Goal: Information Seeking & Learning: Learn about a topic

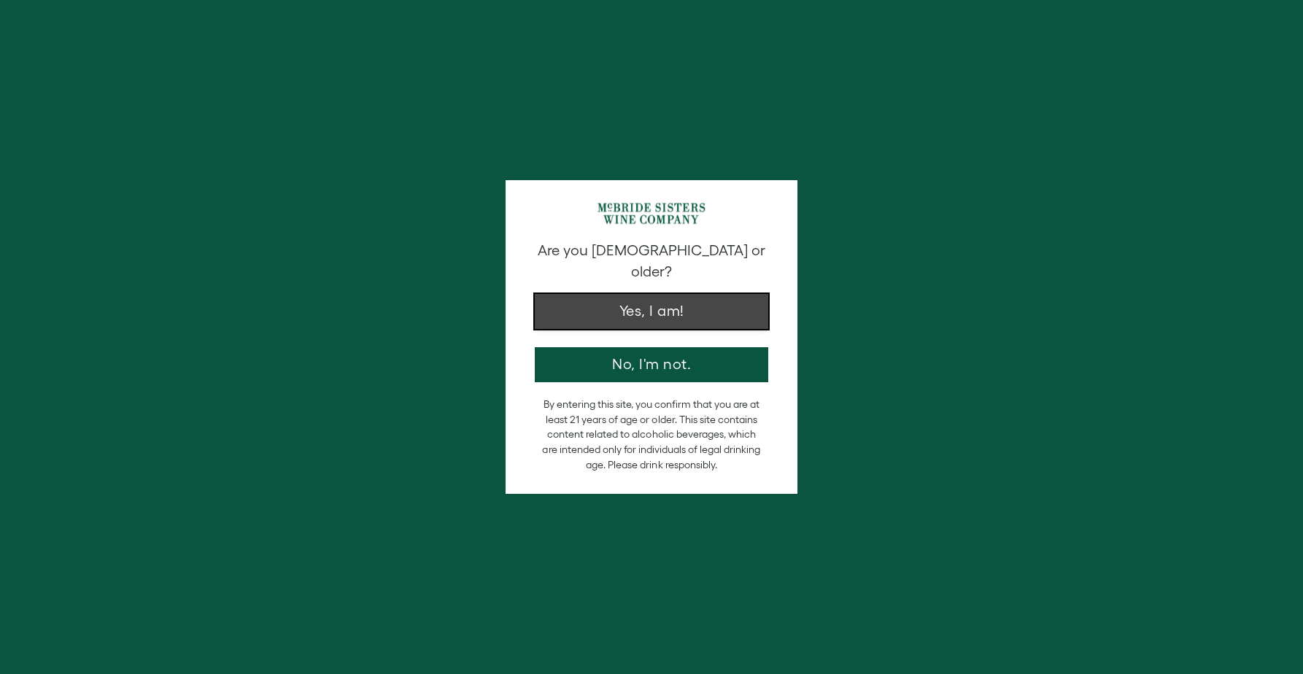
click at [632, 296] on button "Yes, I am!" at bounding box center [652, 311] width 234 height 35
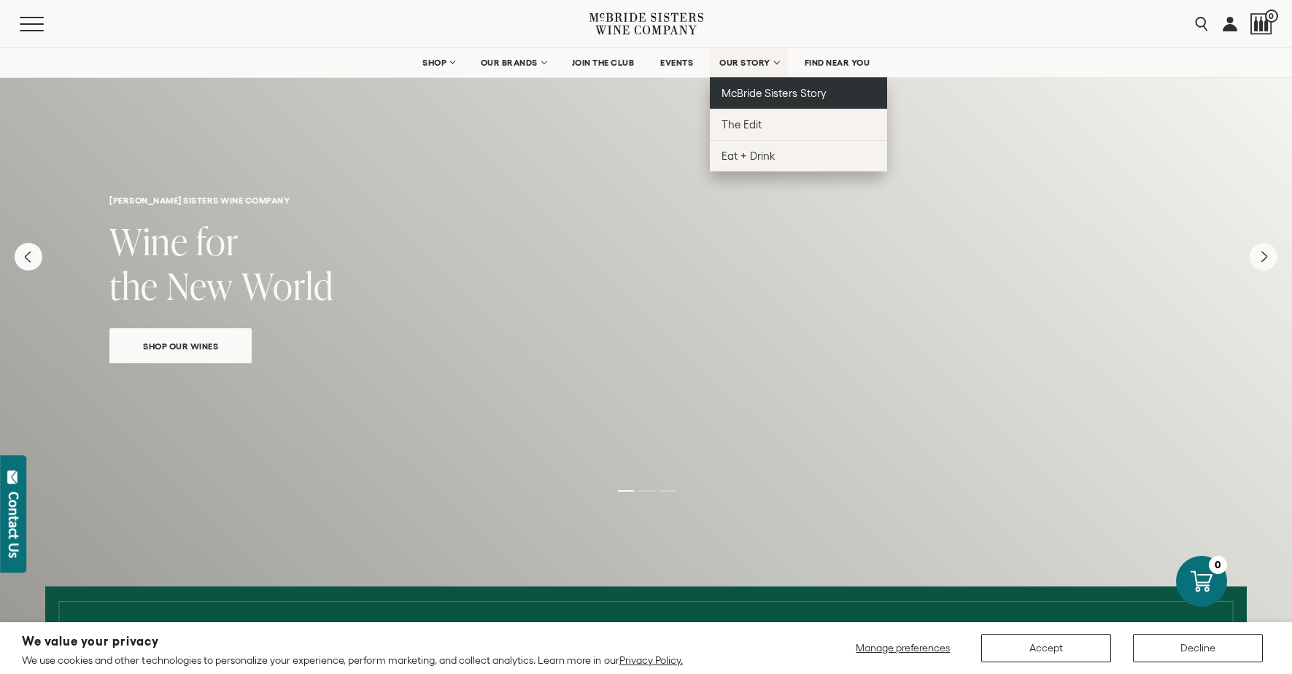
click at [767, 95] on span "McBride Sisters Story" at bounding box center [774, 93] width 104 height 12
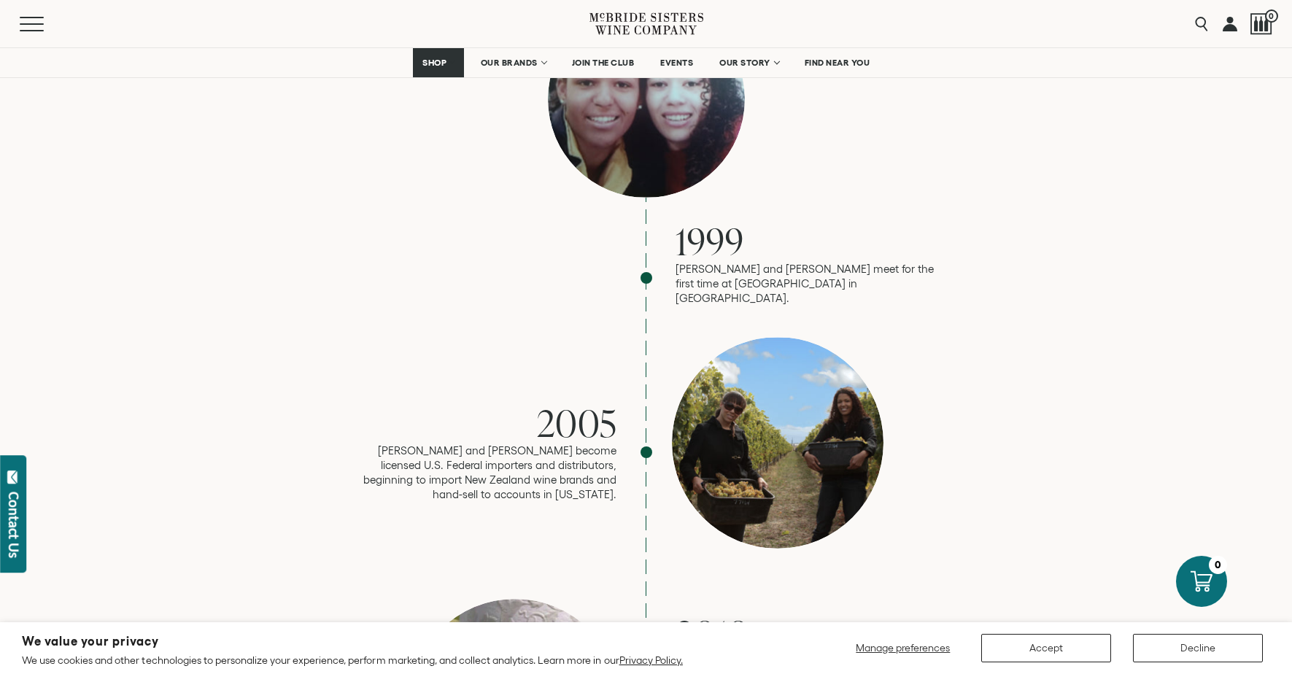
scroll to position [1446, 0]
